Goal: Task Accomplishment & Management: Use online tool/utility

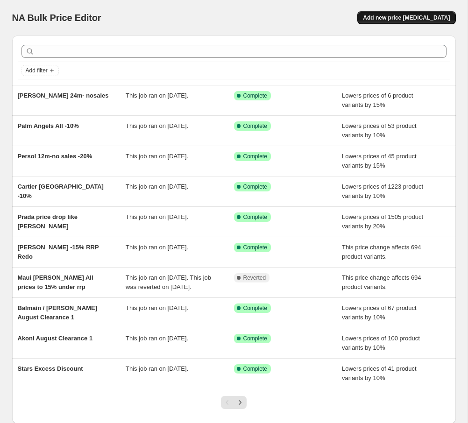
click at [400, 16] on span "Add new price [MEDICAL_DATA]" at bounding box center [406, 17] width 87 height 7
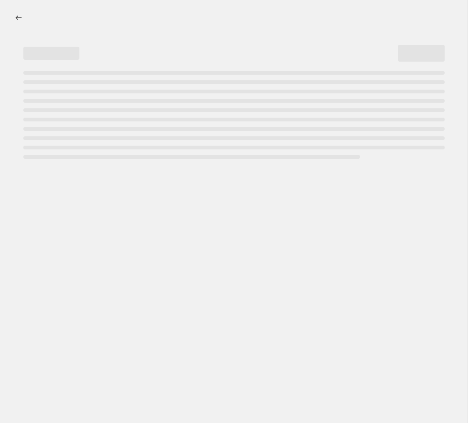
select select "percentage"
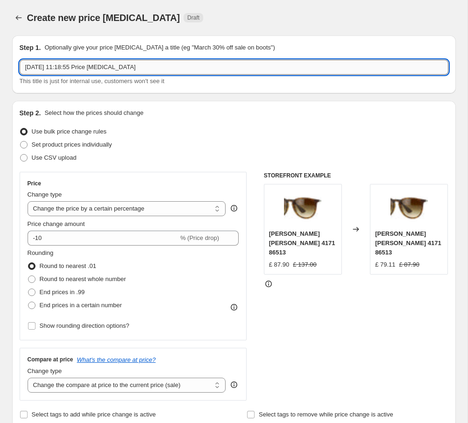
click at [85, 65] on input "[DATE] 11:18:55 Price [MEDICAL_DATA]" at bounding box center [234, 67] width 429 height 15
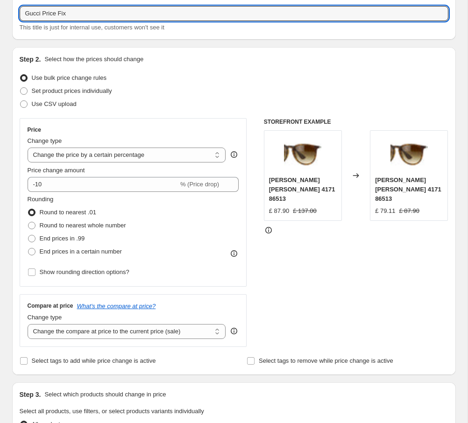
scroll to position [66, 0]
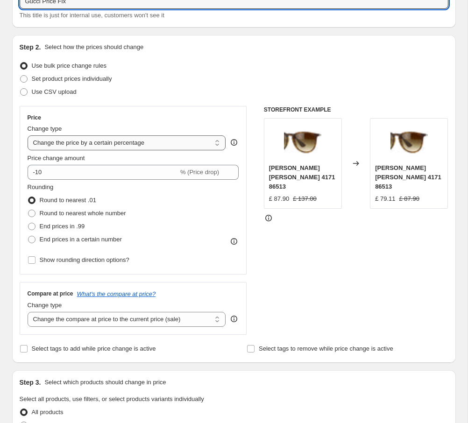
type input "Gucci Price Fix"
click at [100, 146] on select "Change the price to a certain amount Change the price by a certain amount Chang…" at bounding box center [127, 143] width 199 height 15
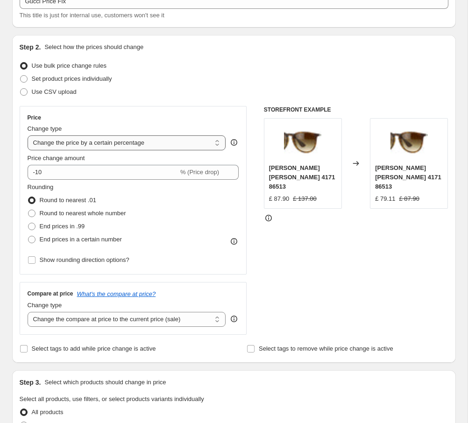
select select "pcap"
click at [28, 136] on select "Change the price to a certain amount Change the price by a certain amount Chang…" at bounding box center [127, 143] width 199 height 15
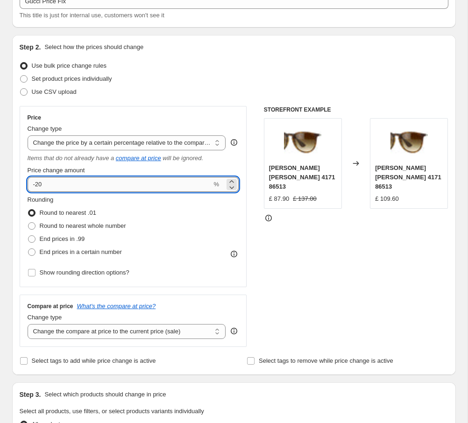
click at [103, 187] on input "-20" at bounding box center [120, 184] width 185 height 15
type input "-2"
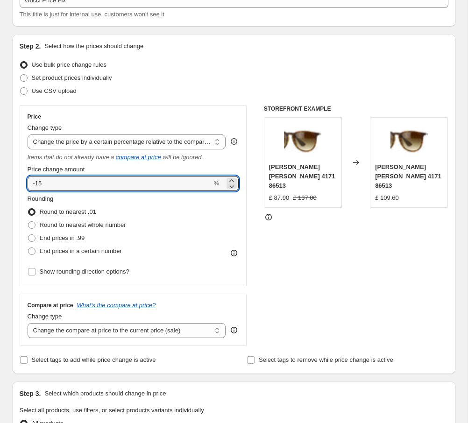
type input "-15"
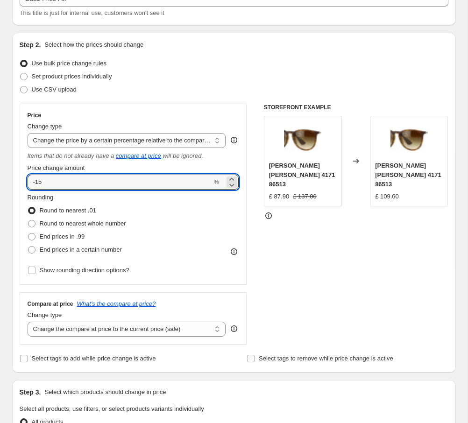
click at [176, 223] on div "Rounding Round to nearest .01 Round to nearest whole number End prices in .99 E…" at bounding box center [134, 225] width 212 height 64
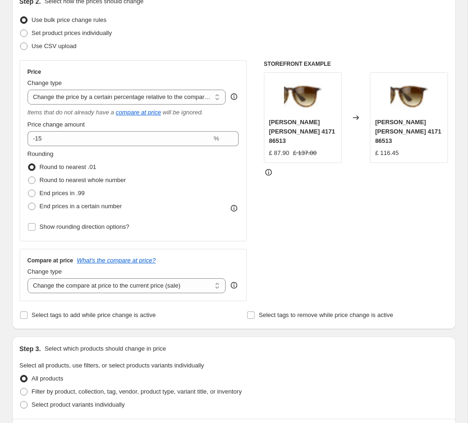
scroll to position [107, 0]
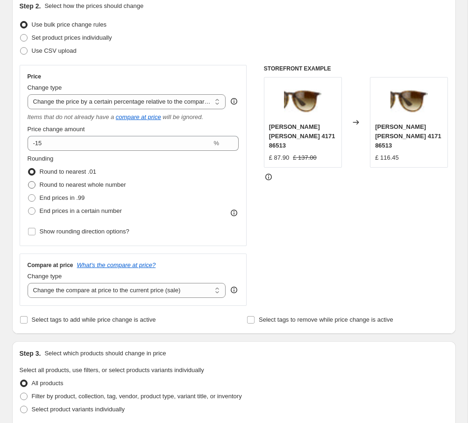
click at [86, 188] on span "Round to nearest whole number" at bounding box center [83, 184] width 86 height 7
click at [29, 182] on input "Round to nearest whole number" at bounding box center [28, 181] width 0 height 0
radio input "true"
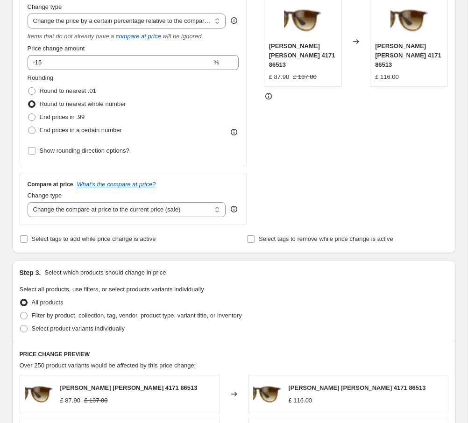
scroll to position [189, 0]
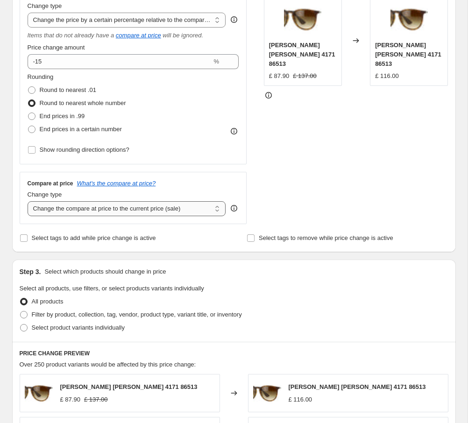
click at [182, 207] on select "Change the compare at price to the current price (sale) Change the compare at p…" at bounding box center [127, 208] width 199 height 15
select select "no_change"
click at [28, 201] on select "Change the compare at price to the current price (sale) Change the compare at p…" at bounding box center [127, 208] width 199 height 15
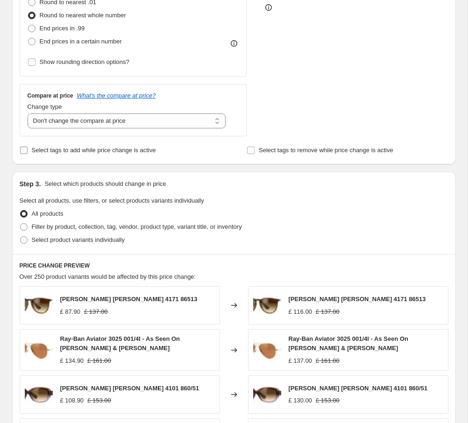
scroll to position [285, 0]
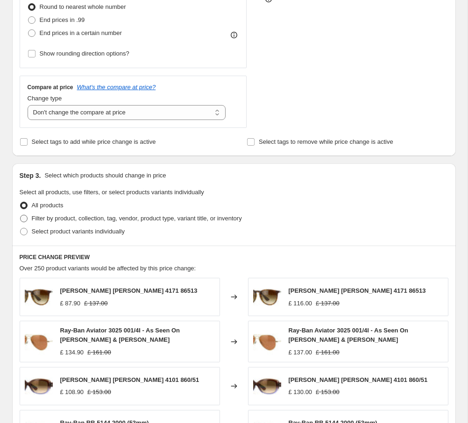
click at [137, 220] on span "Filter by product, collection, tag, vendor, product type, variant title, or inv…" at bounding box center [137, 218] width 210 height 7
click at [21, 215] on input "Filter by product, collection, tag, vendor, product type, variant title, or inv…" at bounding box center [20, 215] width 0 height 0
radio input "true"
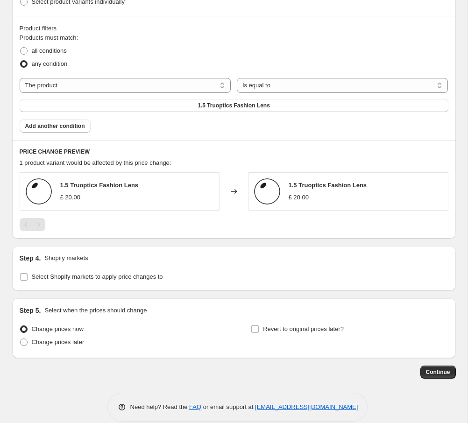
scroll to position [528, 0]
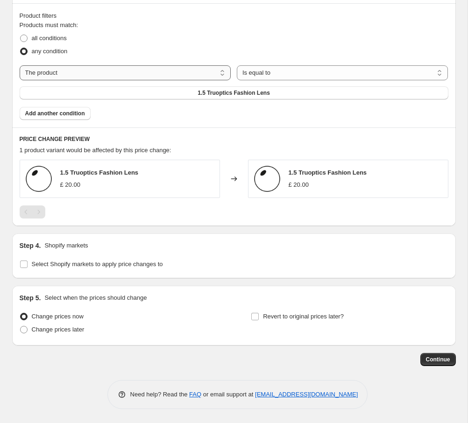
click at [129, 71] on select "The product The product's collection The product's tag The product's vendor The…" at bounding box center [126, 72] width 212 height 15
select select "tag"
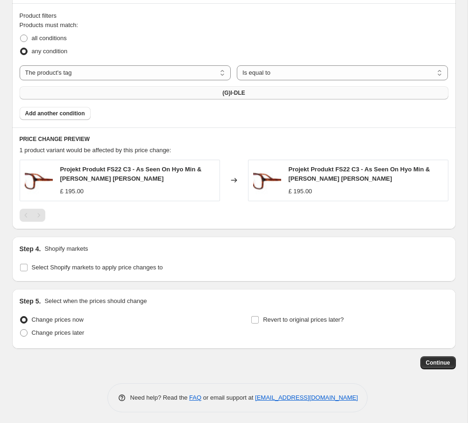
click at [250, 90] on button "(G)I-DLE" at bounding box center [234, 92] width 429 height 13
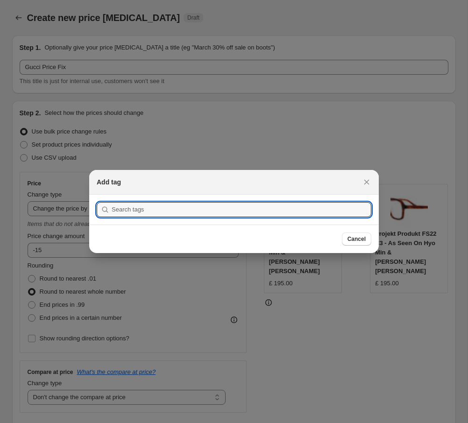
scroll to position [0, 0]
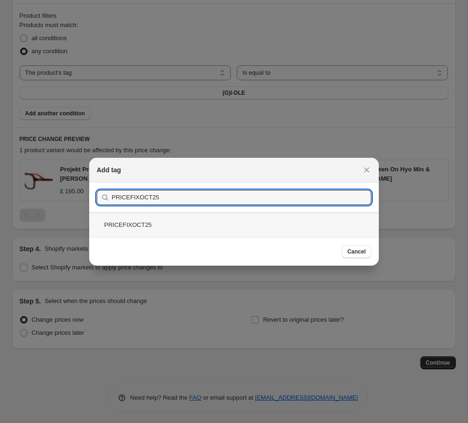
type input "PRICEFIXOCT25"
click at [165, 225] on div "PRICEFIXOCT25" at bounding box center [234, 225] width 290 height 25
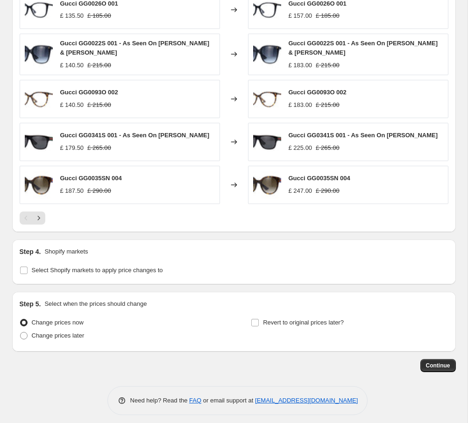
scroll to position [699, 0]
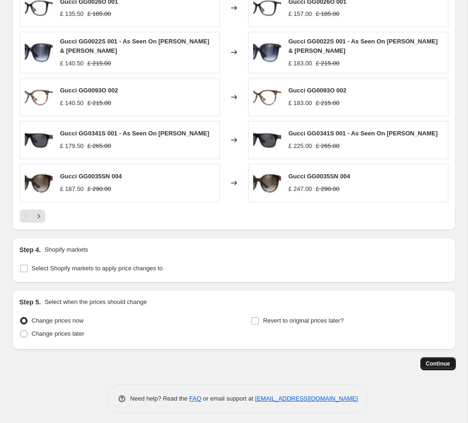
click at [433, 368] on button "Continue" at bounding box center [439, 363] width 36 height 13
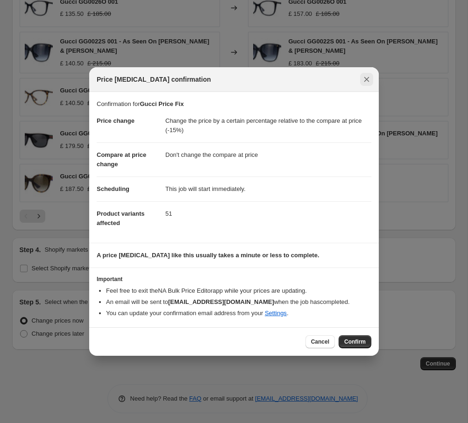
click at [367, 83] on icon "Close" at bounding box center [366, 79] width 9 height 9
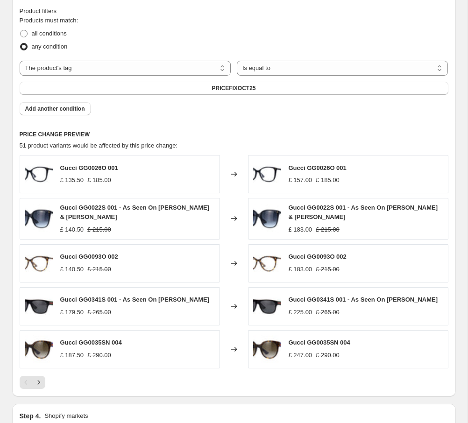
scroll to position [528, 0]
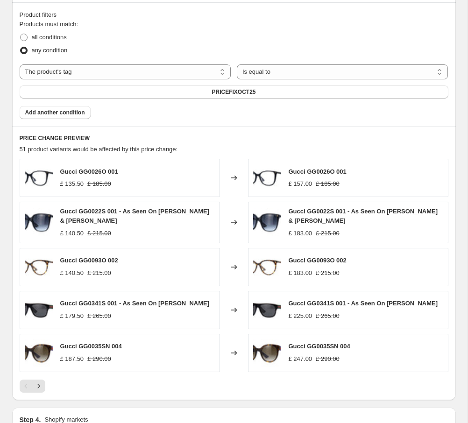
click at [318, 171] on span "Gucci GG0026O 001" at bounding box center [318, 171] width 58 height 7
click at [317, 171] on span "Gucci GG0026O 001" at bounding box center [318, 171] width 58 height 7
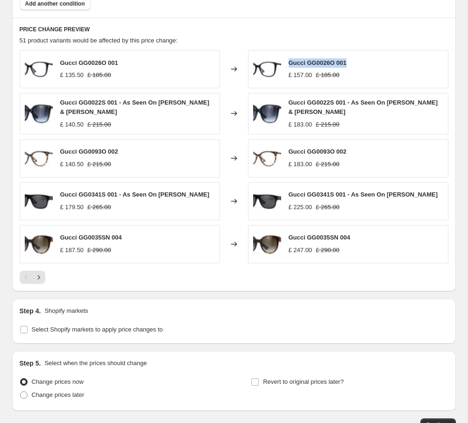
scroll to position [635, 0]
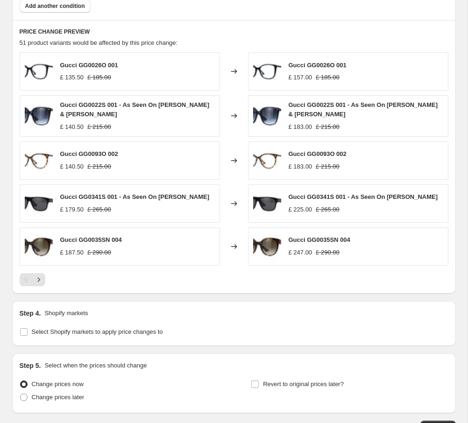
click at [81, 64] on span "Gucci GG0026O 001" at bounding box center [89, 65] width 58 height 7
copy span "Gucci GG0026O 001"
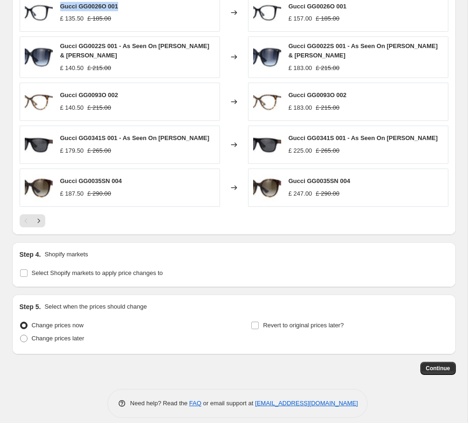
scroll to position [702, 0]
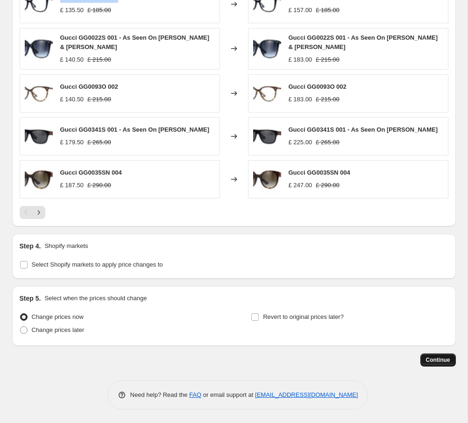
click at [442, 362] on span "Continue" at bounding box center [438, 360] width 24 height 7
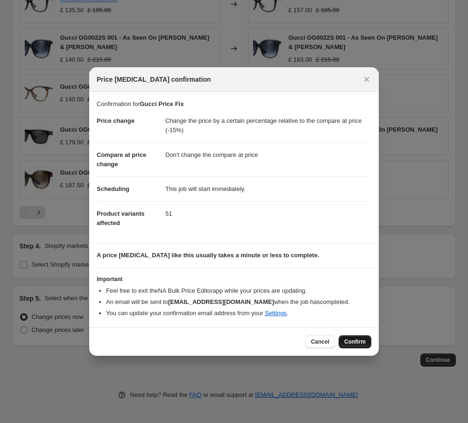
click at [358, 342] on span "Confirm" at bounding box center [354, 341] width 21 height 7
type input "Gucci Price Fix"
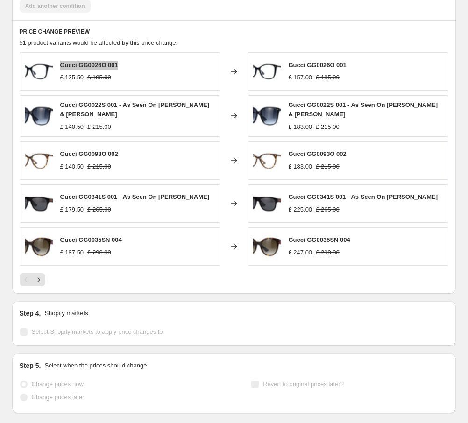
scroll to position [727, 0]
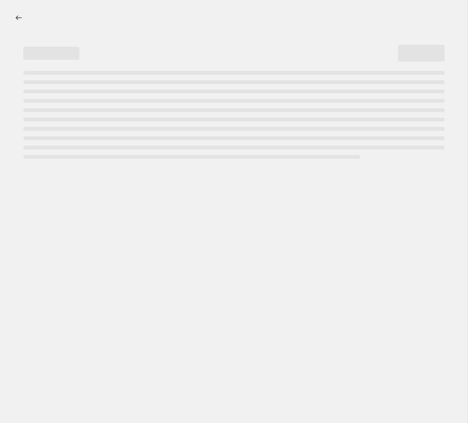
select select "percentage"
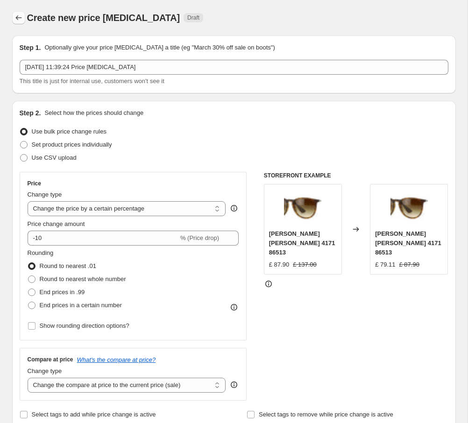
click at [13, 17] on button "Price change jobs" at bounding box center [18, 17] width 13 height 13
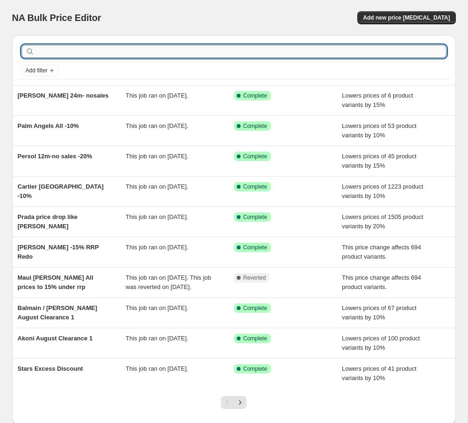
click at [100, 51] on input "text" at bounding box center [241, 51] width 410 height 13
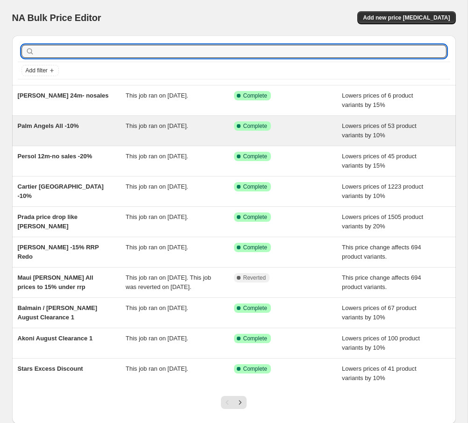
scroll to position [36, 0]
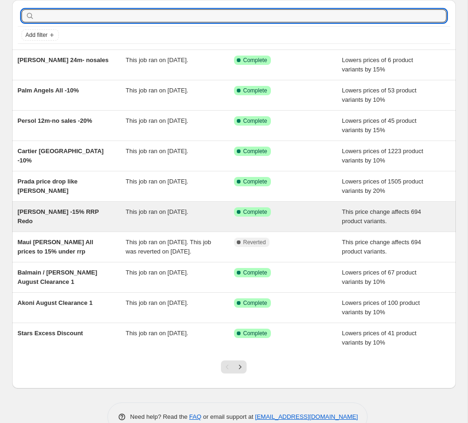
click at [50, 214] on span "[PERSON_NAME] -15% RRP Redo" at bounding box center [58, 216] width 81 height 16
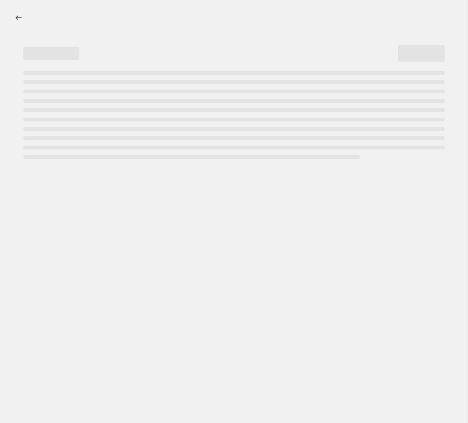
select select "pcap"
select select "no_change"
select select "vendor"
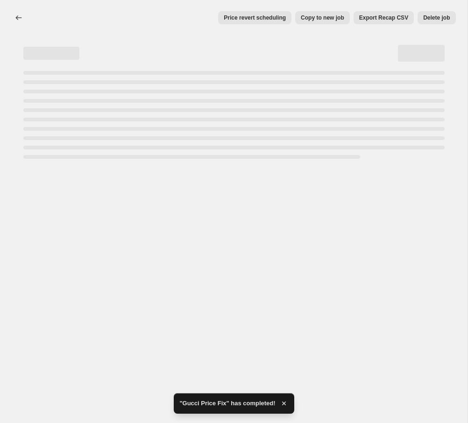
select select "pcap"
select select "no_change"
select select "vendor"
